Goal: Obtain resource: Obtain resource

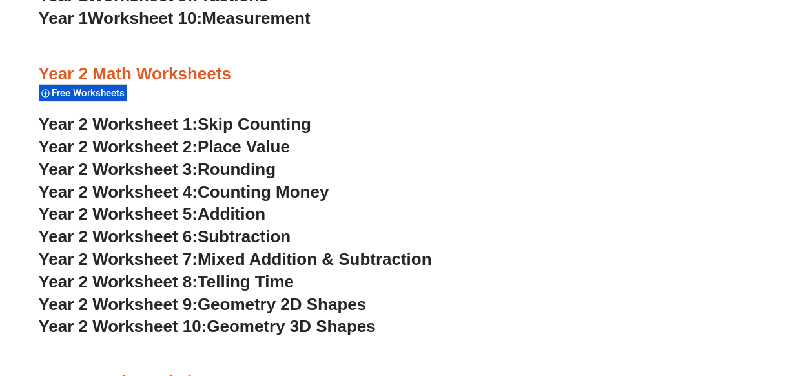
scroll to position [1535, 0]
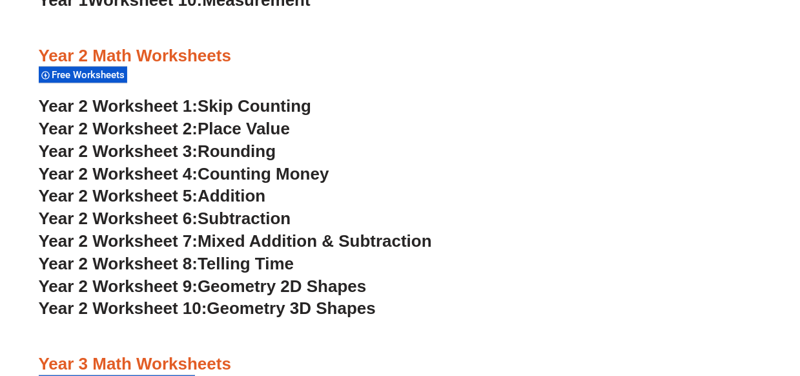
click at [135, 105] on span "Year 2 Worksheet 1:" at bounding box center [118, 105] width 159 height 19
click at [226, 218] on span "Subtraction" at bounding box center [244, 218] width 93 height 19
click at [232, 287] on span "Geometry 2D Shapes" at bounding box center [282, 285] width 169 height 19
click at [251, 194] on span "Addition" at bounding box center [232, 195] width 68 height 19
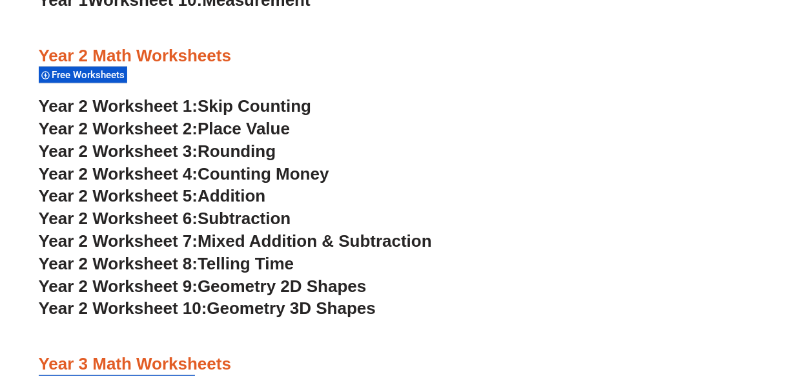
click at [260, 188] on span "Addition" at bounding box center [232, 195] width 68 height 19
click at [243, 261] on span "Telling Time" at bounding box center [246, 263] width 96 height 19
click at [280, 102] on span "Skip Counting" at bounding box center [255, 105] width 114 height 19
click at [291, 285] on span "Geometry 2D Shapes" at bounding box center [282, 285] width 169 height 19
click at [271, 168] on span "Counting Money" at bounding box center [264, 173] width 132 height 19
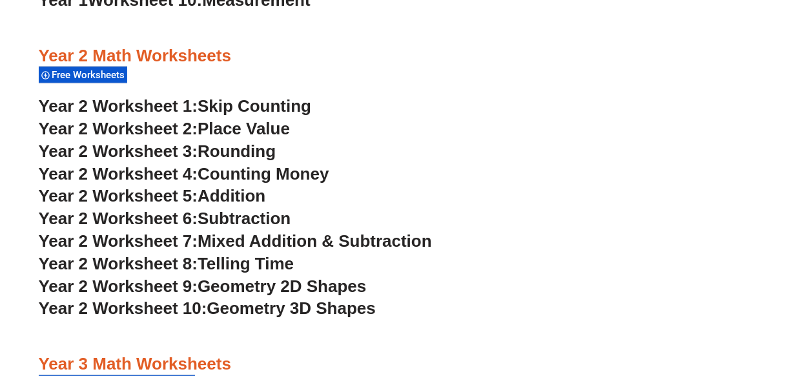
click at [302, 238] on span "Mixed Addition & Subtraction" at bounding box center [315, 240] width 234 height 19
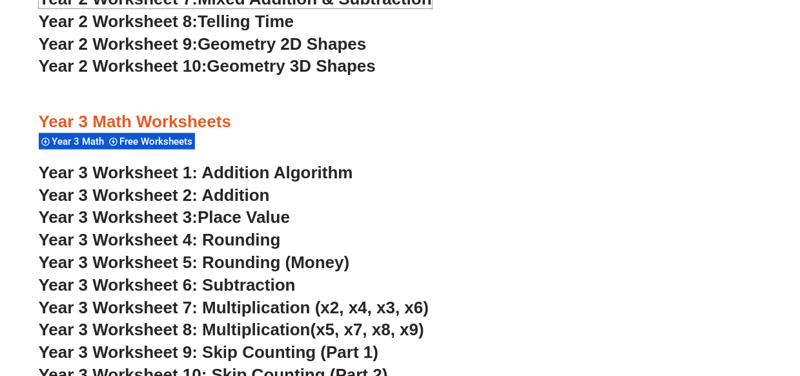
scroll to position [1881, 0]
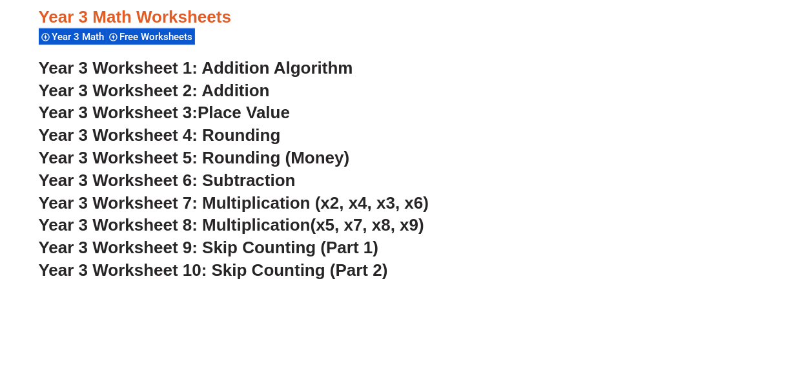
click at [229, 112] on span "Place Value" at bounding box center [244, 112] width 92 height 19
click at [251, 248] on span "Year 3 Worksheet 9: Skip Counting (Part 1)" at bounding box center [209, 247] width 340 height 19
